Goal: Navigation & Orientation: Find specific page/section

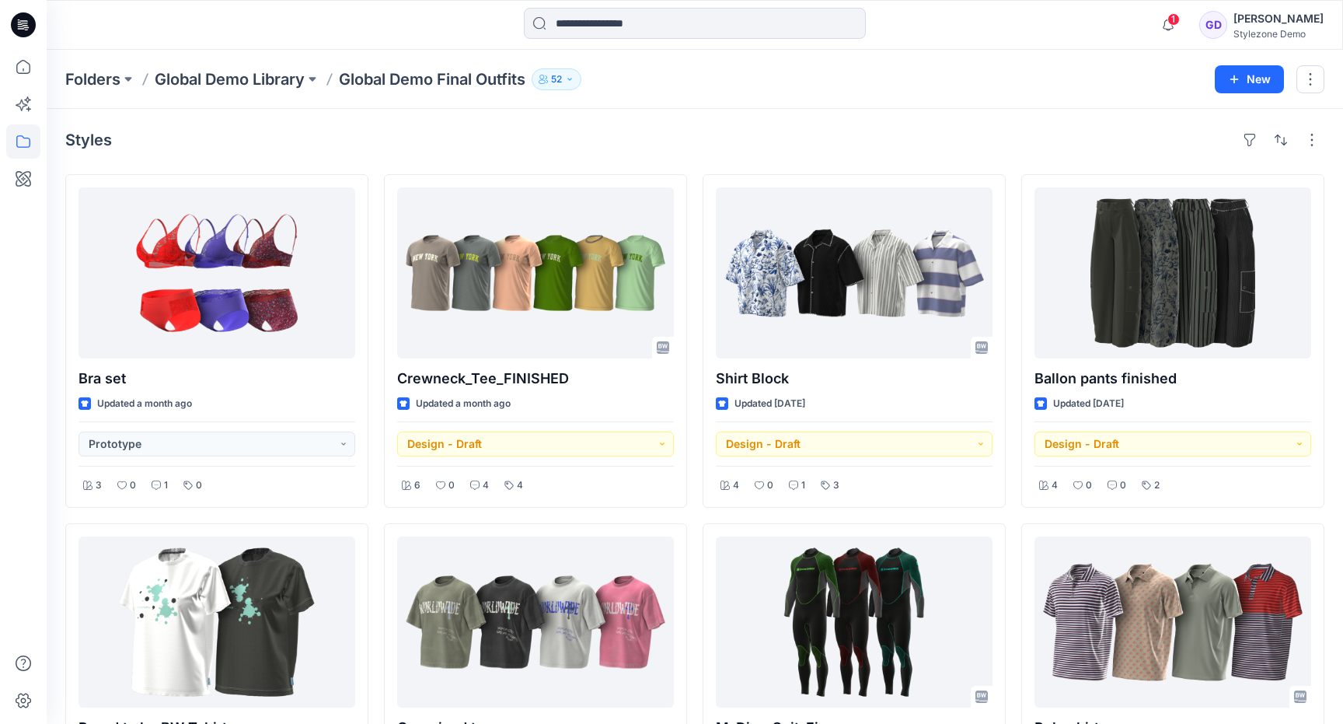
click at [484, 101] on div "Folders Global Demo Library Global Demo Final Outfits 52 New" at bounding box center [695, 79] width 1297 height 59
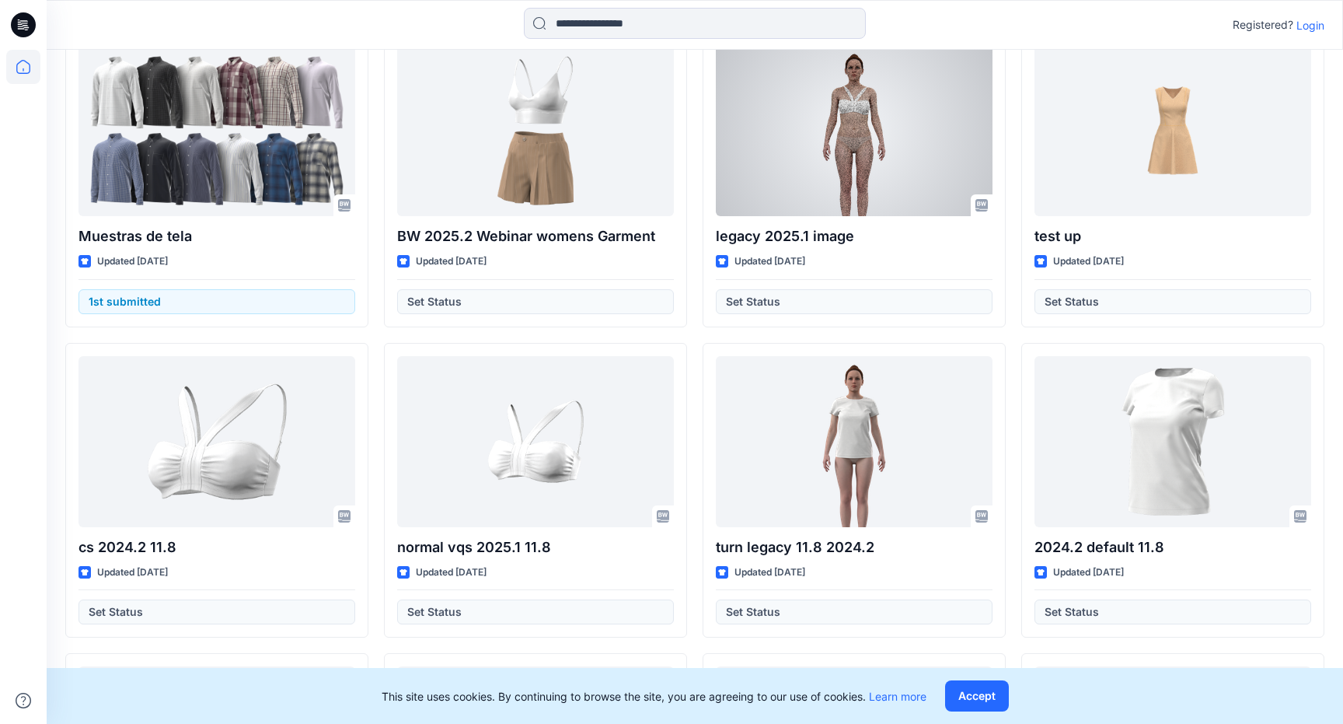
scroll to position [454, 0]
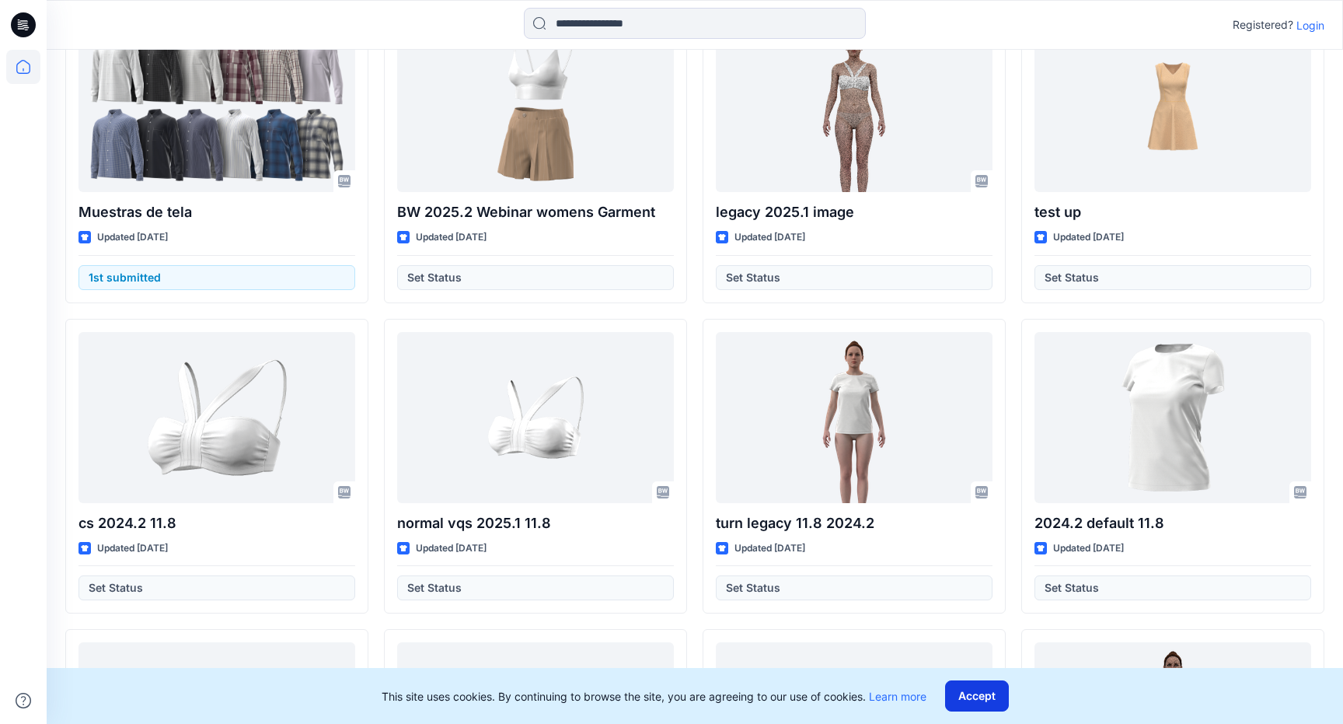
click at [992, 694] on button "Accept" at bounding box center [977, 695] width 64 height 31
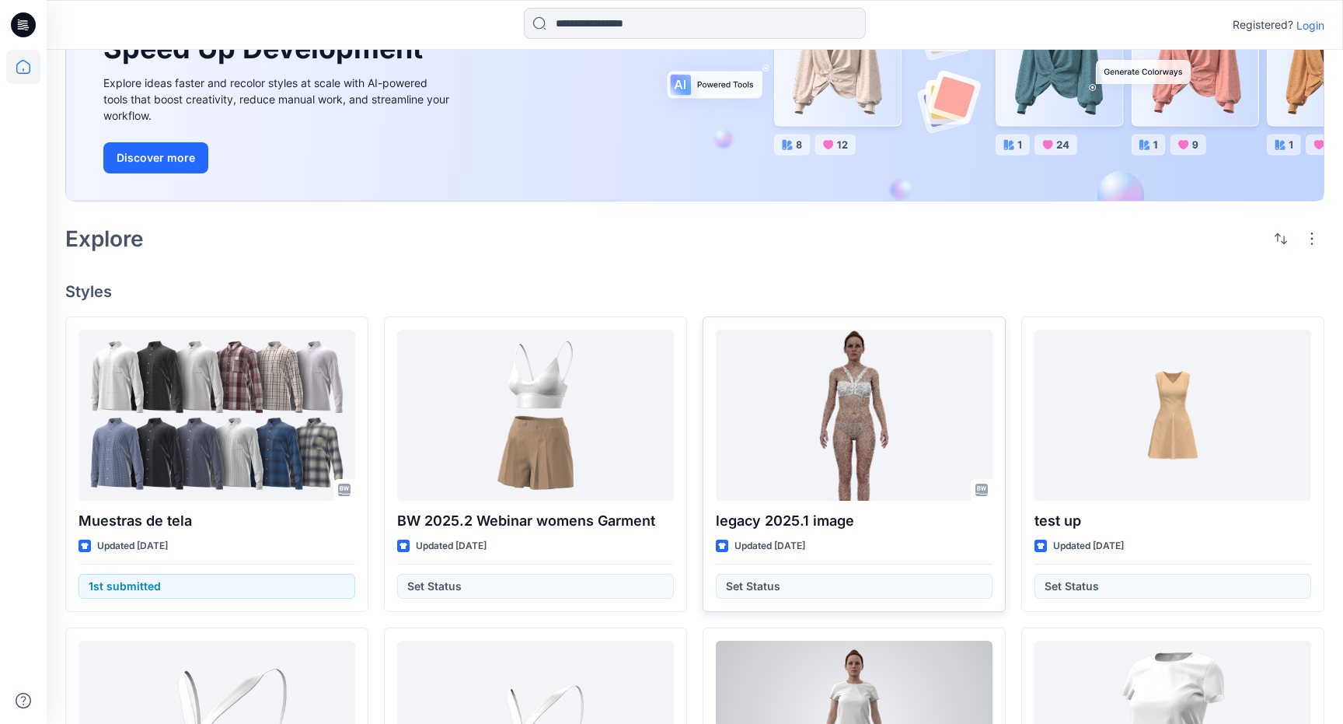
scroll to position [0, 0]
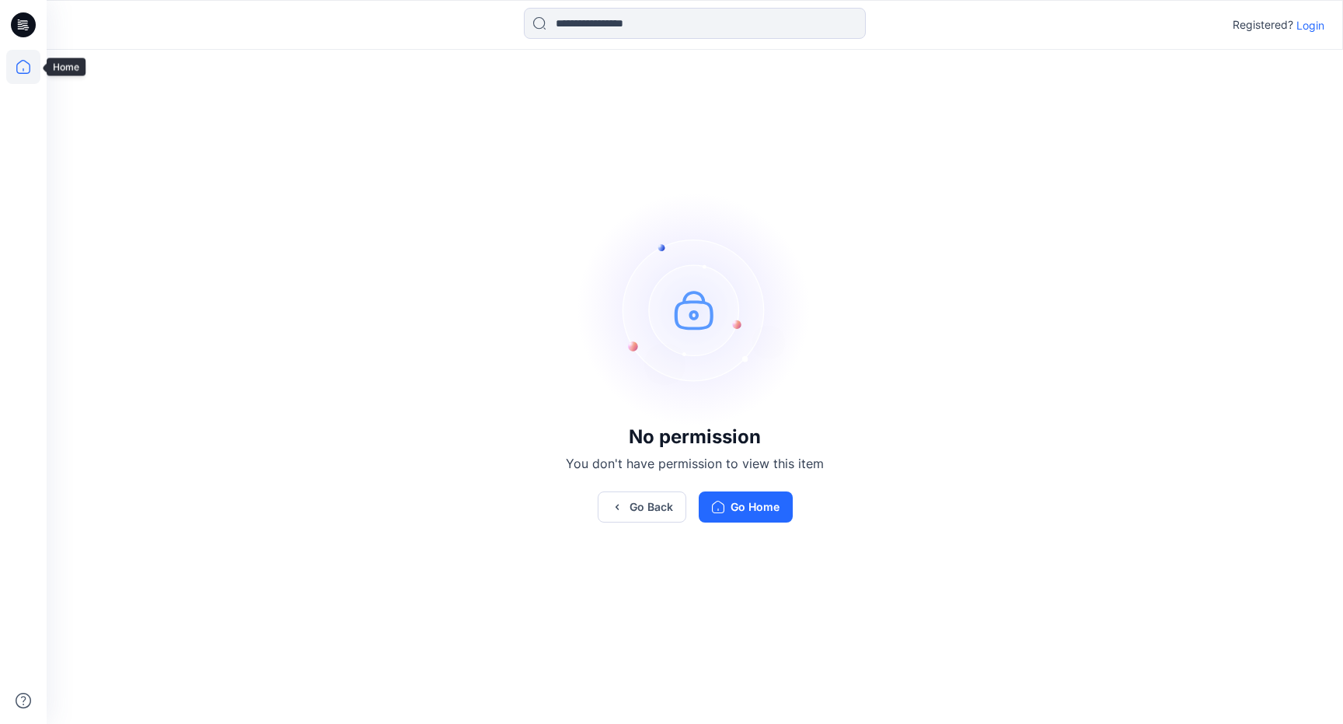
click at [17, 70] on icon at bounding box center [23, 67] width 34 height 34
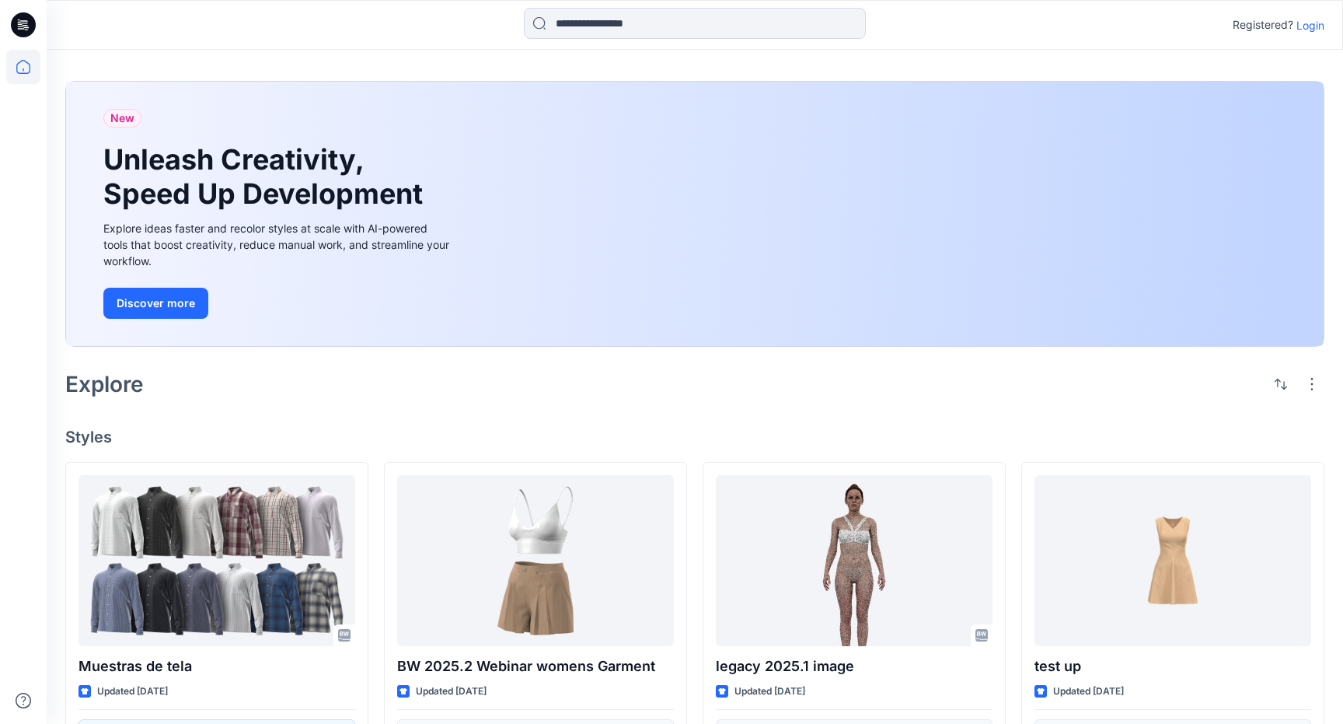
click at [1312, 21] on p "Login" at bounding box center [1311, 25] width 28 height 16
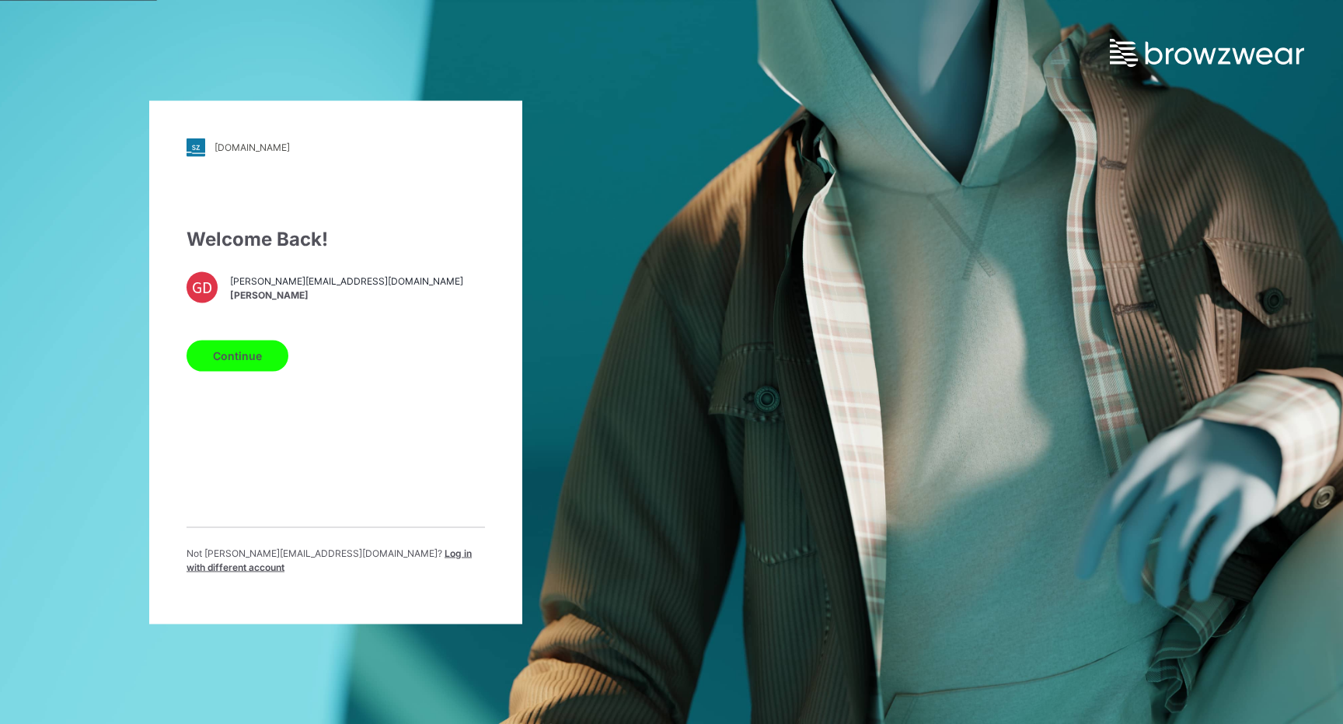
click at [247, 360] on button "Continue" at bounding box center [238, 355] width 102 height 31
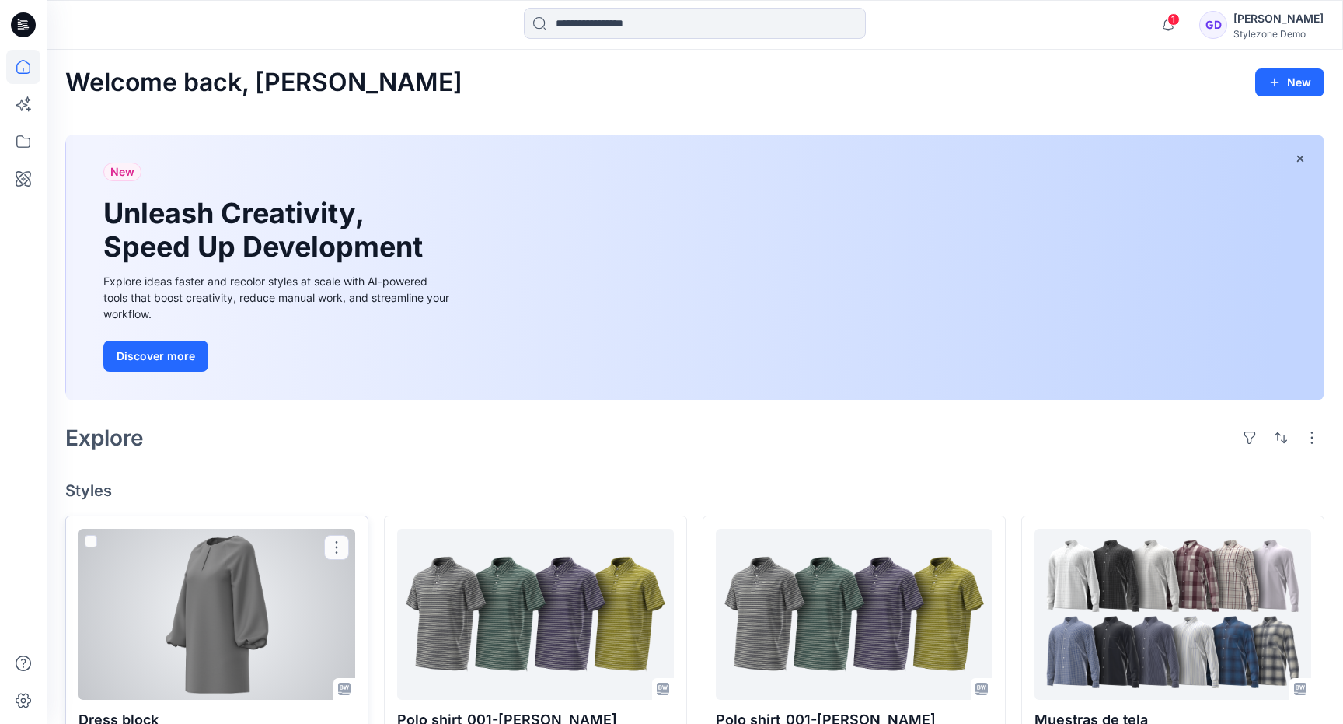
click at [239, 625] on div at bounding box center [217, 614] width 277 height 171
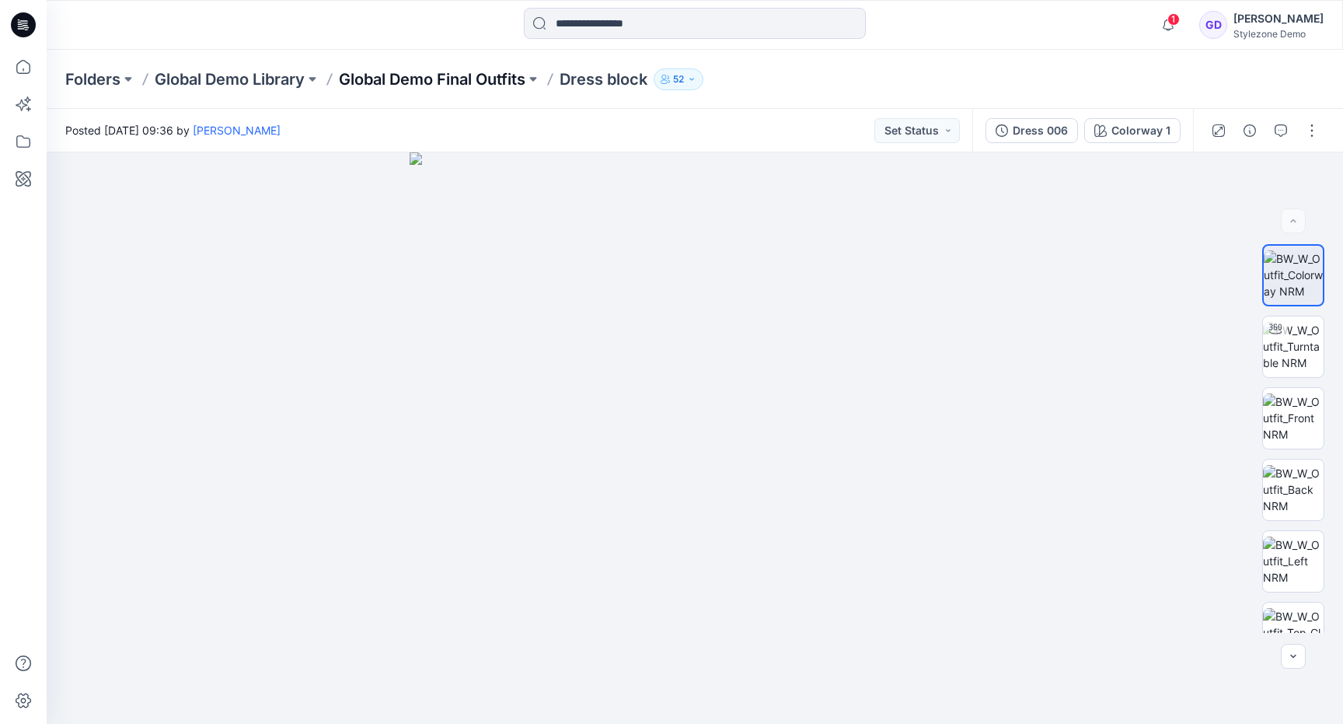
click at [433, 83] on p "Global Demo Final Outfits" at bounding box center [432, 79] width 187 height 22
